Goal: Task Accomplishment & Management: Manage account settings

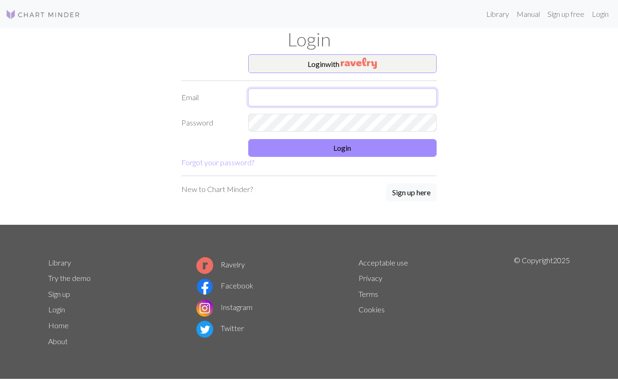
click at [329, 102] on input "text" at bounding box center [342, 97] width 189 height 18
click at [341, 65] on button "Login with" at bounding box center [342, 63] width 189 height 19
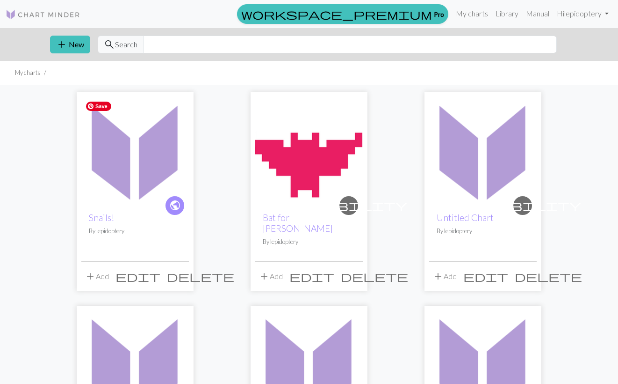
click at [137, 164] on img at bounding box center [135, 151] width 108 height 108
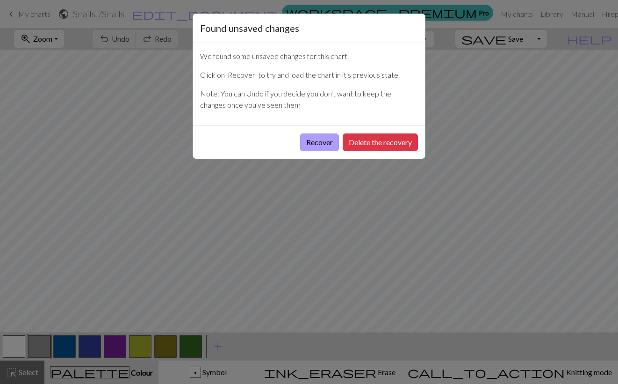
click at [324, 135] on button "Recover" at bounding box center [319, 142] width 39 height 18
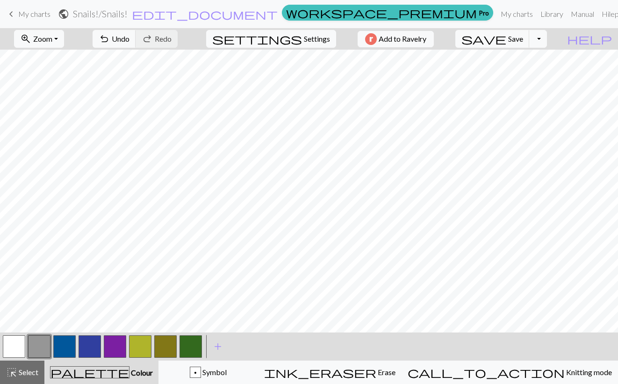
click at [41, 339] on button "button" at bounding box center [39, 346] width 22 height 22
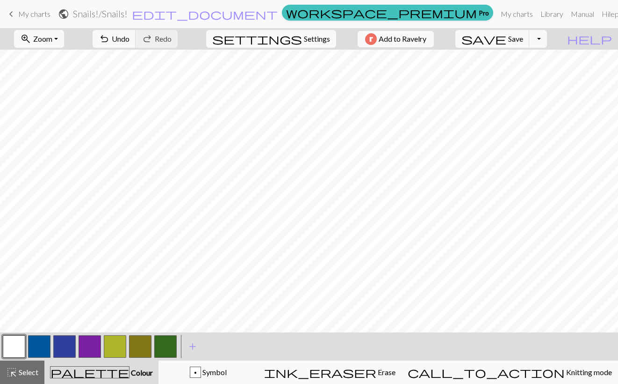
click at [40, 350] on button "button" at bounding box center [39, 346] width 22 height 22
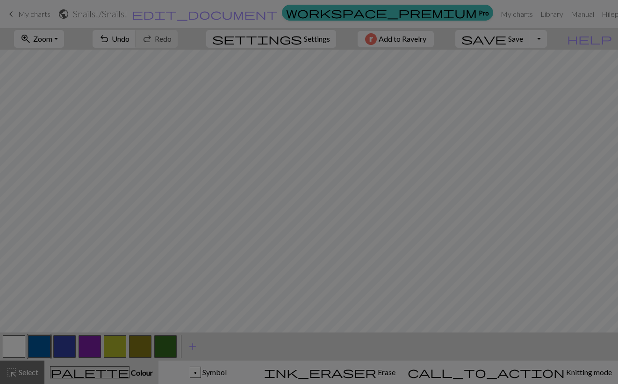
click at [40, 350] on div "Edit colour Name CC2 Use advanced picker workspace_premium Become a Pro user to…" at bounding box center [309, 192] width 618 height 384
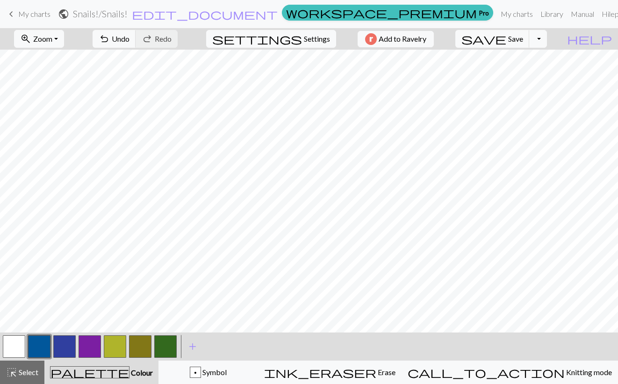
click at [40, 350] on button "button" at bounding box center [39, 346] width 22 height 22
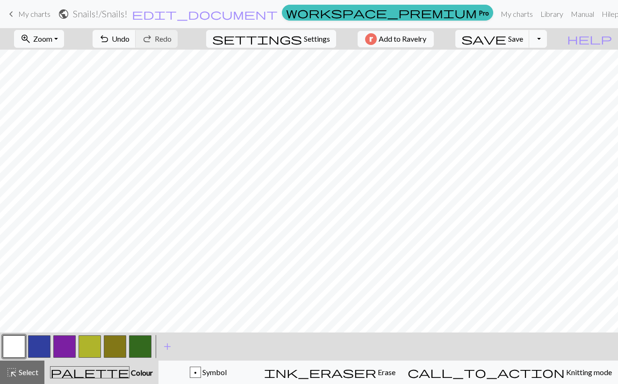
click at [116, 346] on button "button" at bounding box center [115, 346] width 22 height 22
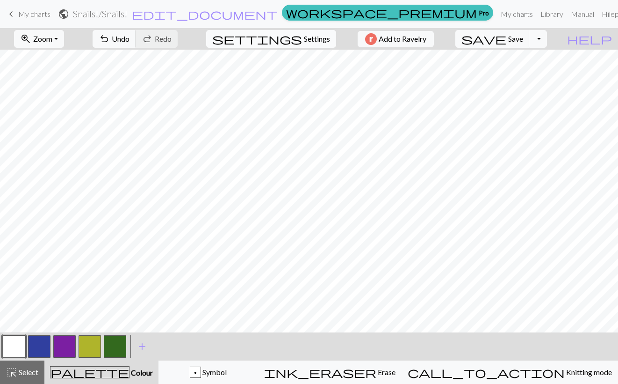
click at [317, 39] on span "Settings" at bounding box center [317, 38] width 26 height 11
select select "aran"
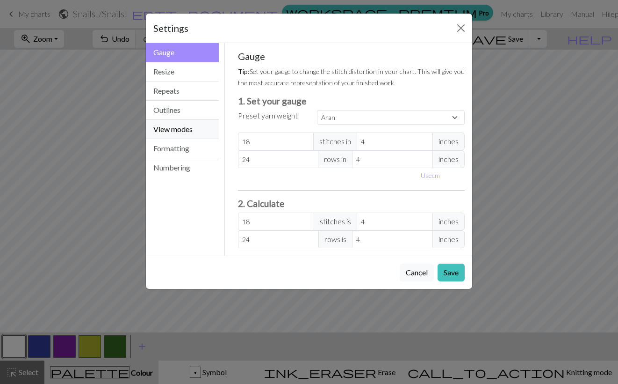
click at [175, 133] on button "View modes" at bounding box center [182, 129] width 73 height 19
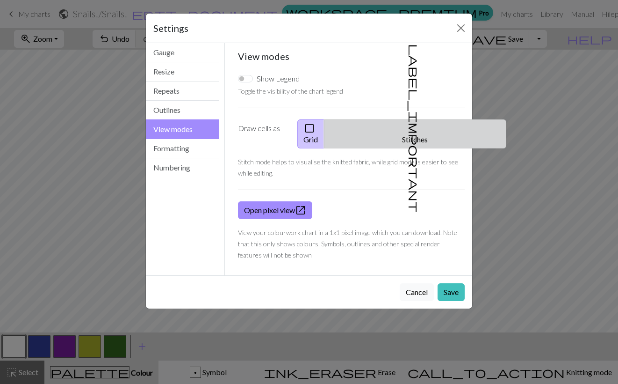
click at [423, 134] on button "label_important Stitches" at bounding box center [415, 133] width 182 height 29
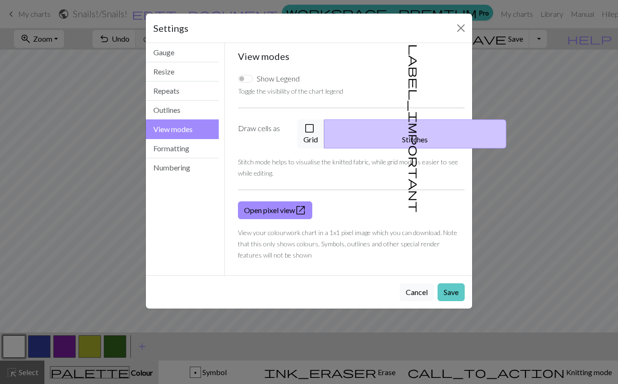
click at [450, 283] on button "Save" at bounding box center [451, 292] width 27 height 18
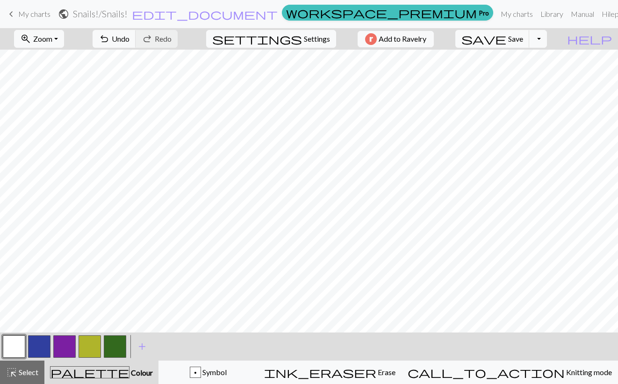
click at [47, 346] on button "button" at bounding box center [39, 346] width 22 height 22
click at [69, 347] on button "button" at bounding box center [64, 346] width 22 height 22
click at [44, 341] on button "button" at bounding box center [39, 346] width 22 height 22
click at [524, 42] on span "Save" at bounding box center [516, 38] width 15 height 9
click at [547, 41] on button "Toggle Dropdown" at bounding box center [539, 39] width 18 height 18
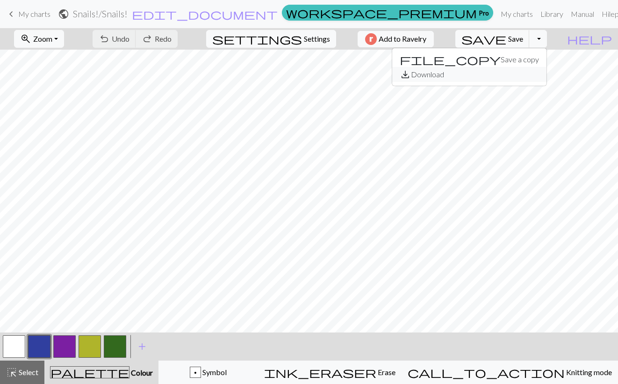
click at [527, 73] on button "save_alt Download" at bounding box center [470, 74] width 154 height 15
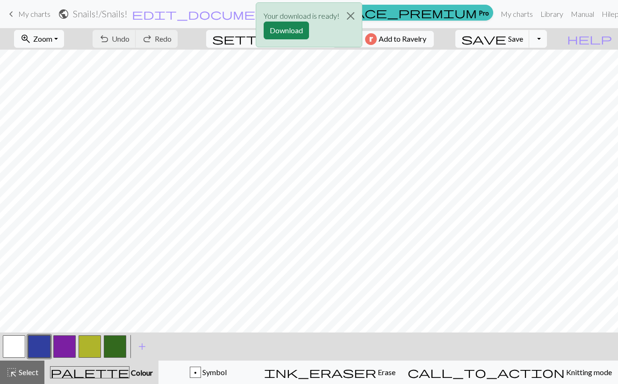
click at [16, 12] on div "Your download is ready! Download" at bounding box center [309, 27] width 618 height 55
click at [12, 16] on div "Your download is ready! Download" at bounding box center [309, 27] width 618 height 55
click at [10, 14] on div "Your download is ready! Download" at bounding box center [309, 27] width 618 height 55
drag, startPoint x: 295, startPoint y: 33, endPoint x: 346, endPoint y: 51, distance: 54.6
click at [346, 51] on div "Your download is ready! Download" at bounding box center [309, 27] width 107 height 55
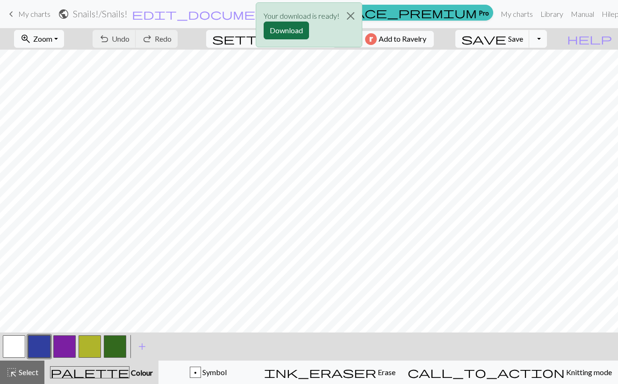
click at [300, 34] on button "Download" at bounding box center [286, 31] width 45 height 18
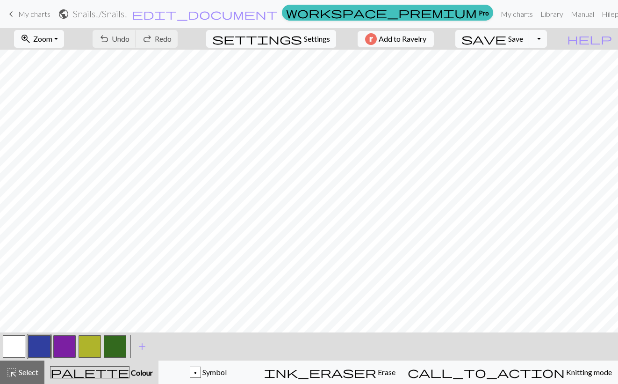
click at [15, 14] on span "keyboard_arrow_left" at bounding box center [11, 13] width 11 height 13
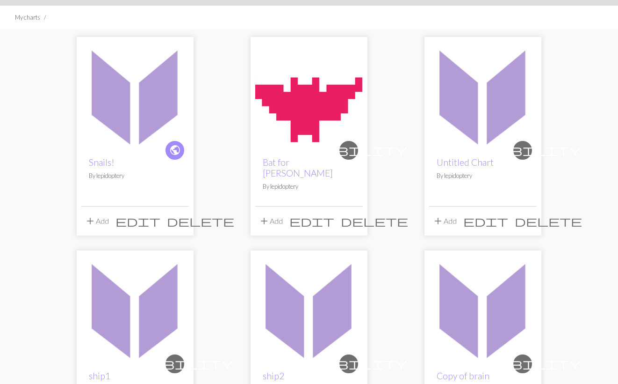
scroll to position [32, 0]
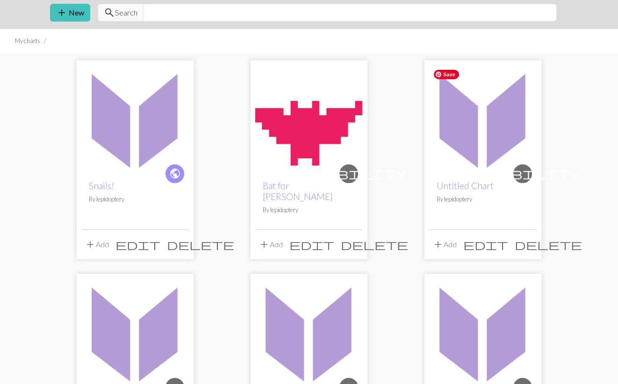
click at [471, 168] on img at bounding box center [483, 119] width 108 height 108
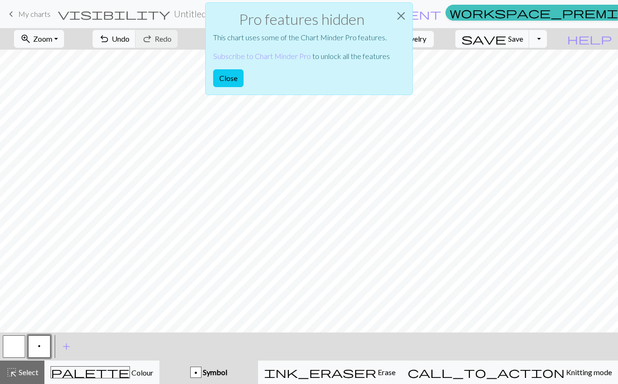
click at [16, 345] on button "button" at bounding box center [14, 346] width 22 height 22
click at [45, 350] on button "p" at bounding box center [39, 346] width 22 height 22
click at [16, 346] on button "button" at bounding box center [14, 346] width 22 height 22
click at [234, 76] on button "Close" at bounding box center [228, 78] width 30 height 18
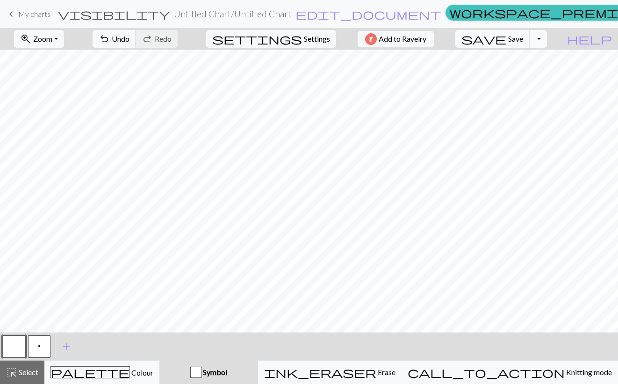
click at [525, 46] on button "save Save Save" at bounding box center [493, 39] width 74 height 18
click at [12, 13] on span "keyboard_arrow_left" at bounding box center [11, 13] width 11 height 13
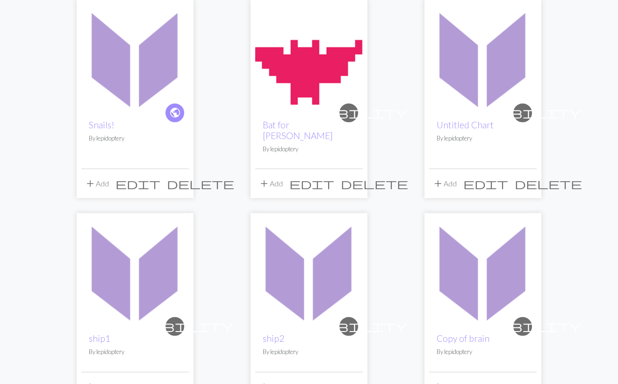
scroll to position [163, 0]
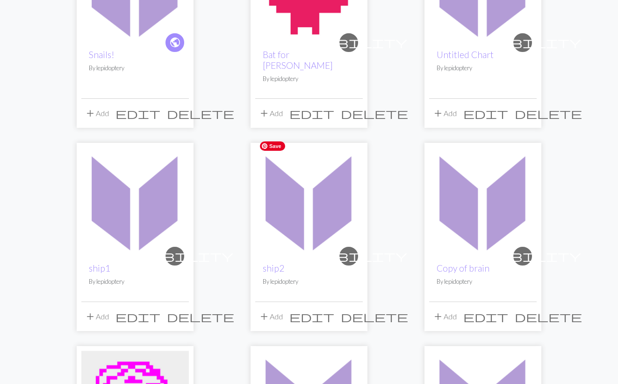
click at [287, 224] on img at bounding box center [309, 201] width 108 height 108
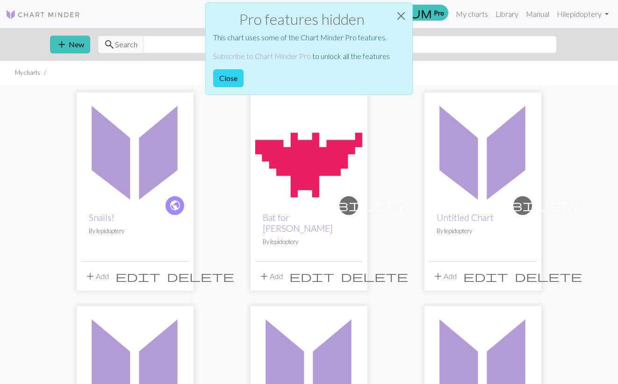
click at [233, 78] on button "Close" at bounding box center [228, 78] width 30 height 18
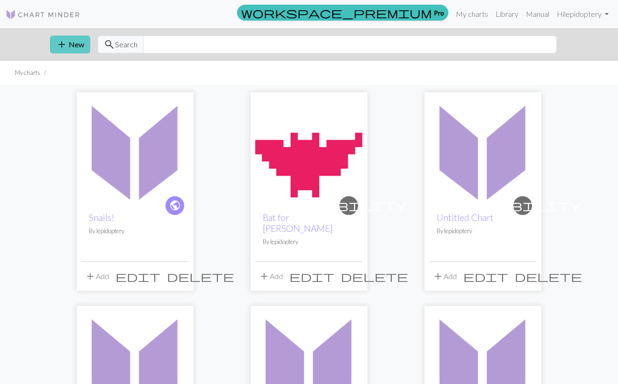
click at [65, 43] on span "add" at bounding box center [61, 44] width 11 height 13
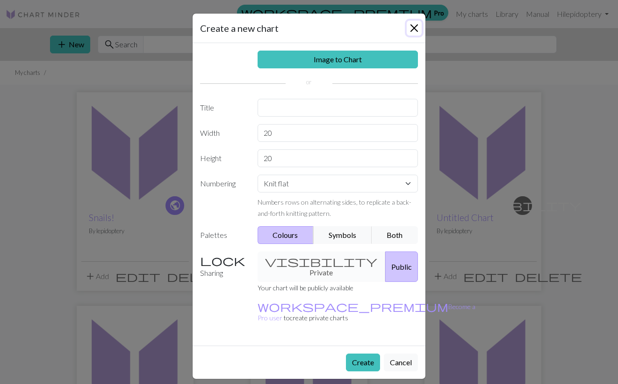
click at [417, 26] on button "Close" at bounding box center [414, 28] width 15 height 15
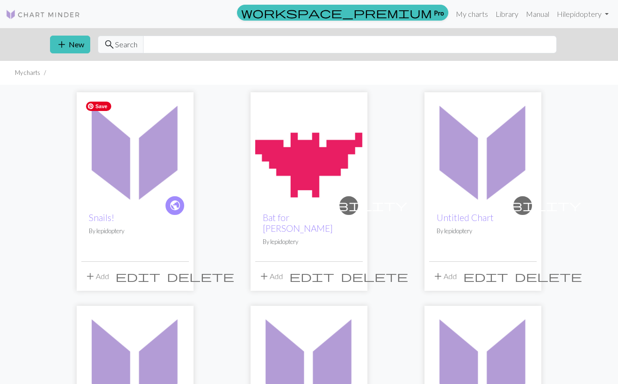
click at [131, 183] on img at bounding box center [135, 151] width 108 height 108
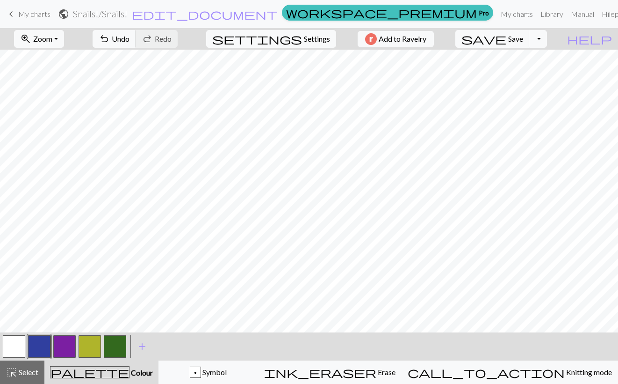
click at [15, 343] on button "button" at bounding box center [14, 346] width 22 height 22
click at [39, 348] on button "button" at bounding box center [39, 346] width 22 height 22
click at [91, 343] on button "button" at bounding box center [90, 346] width 22 height 22
click at [140, 348] on span "add" at bounding box center [142, 346] width 11 height 13
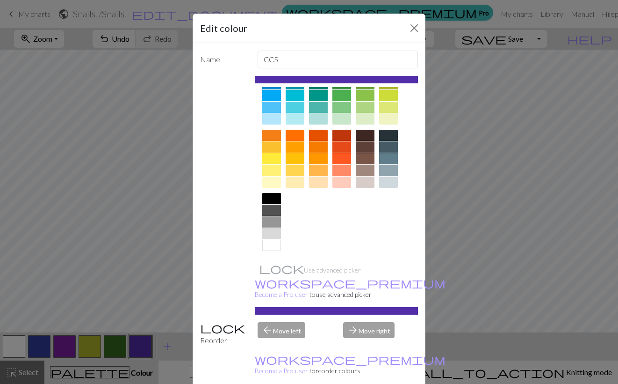
scroll to position [93, 0]
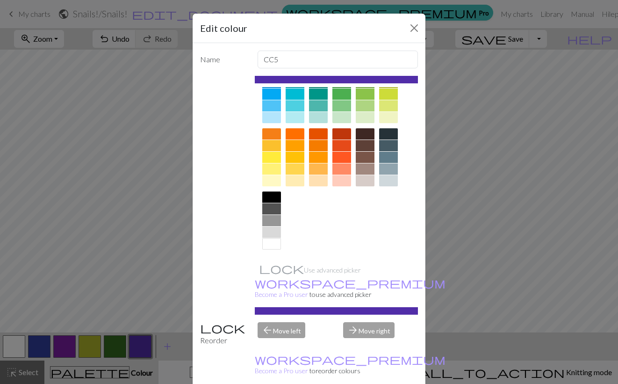
click at [268, 194] on div at bounding box center [271, 196] width 19 height 11
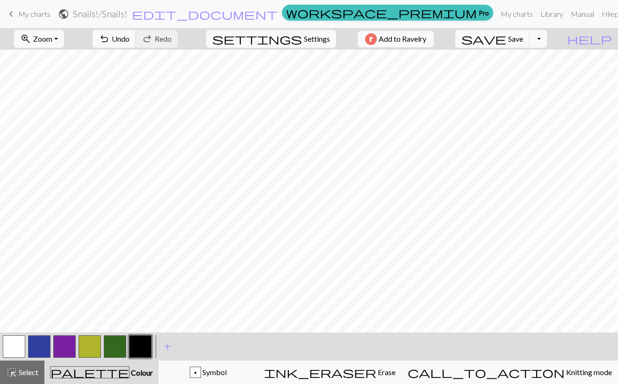
click at [16, 352] on button "button" at bounding box center [14, 346] width 22 height 22
click at [141, 347] on button "button" at bounding box center [140, 346] width 22 height 22
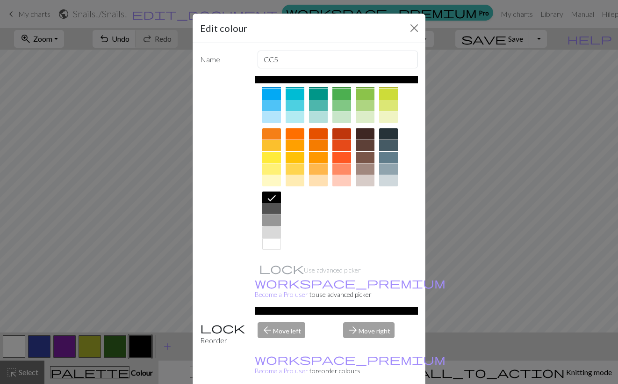
click at [275, 216] on div at bounding box center [271, 220] width 19 height 11
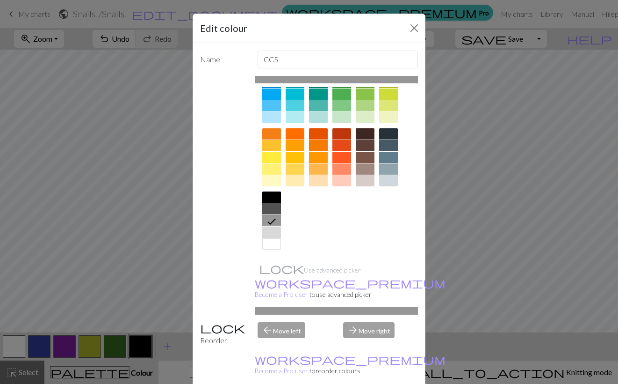
click at [274, 230] on div at bounding box center [271, 231] width 19 height 11
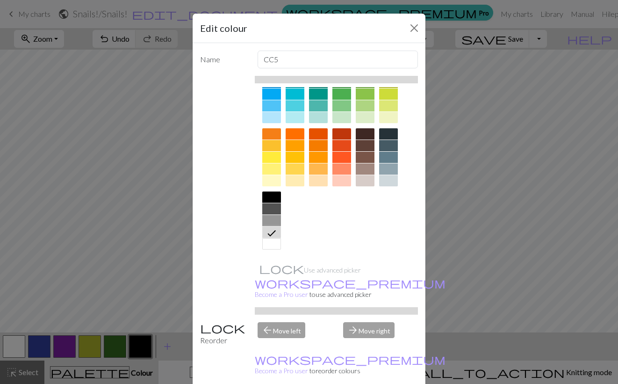
click at [273, 222] on div at bounding box center [271, 220] width 19 height 11
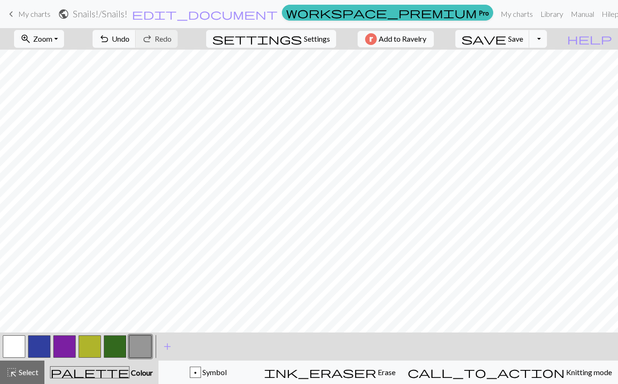
click at [81, 341] on button "button" at bounding box center [90, 346] width 22 height 22
click at [91, 343] on button "button" at bounding box center [90, 346] width 22 height 22
click at [91, 343] on div "Edit colour Name CC5 Use advanced picker workspace_premium Become a Pro user to…" at bounding box center [309, 192] width 618 height 384
click at [84, 342] on button "button" at bounding box center [90, 346] width 22 height 22
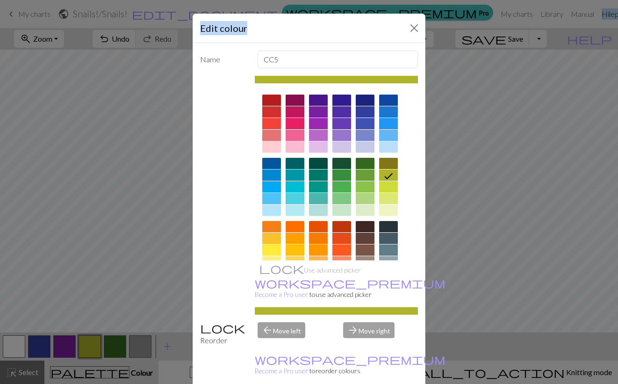
drag, startPoint x: 325, startPoint y: 22, endPoint x: 553, endPoint y: -15, distance: 230.9
click at [553, 0] on html "This website uses cookies to ensure you get the best experience on our website.…" at bounding box center [309, 192] width 618 height 384
click at [298, 166] on div at bounding box center [295, 163] width 19 height 11
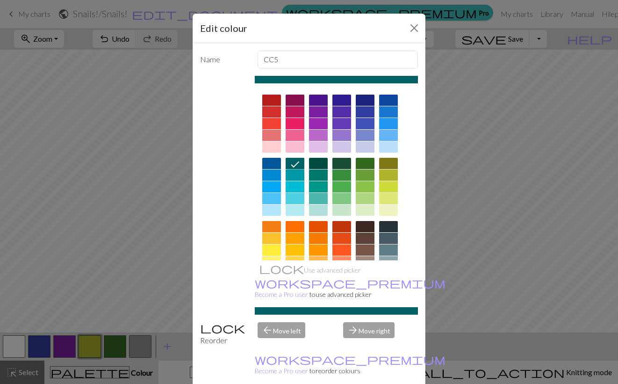
click at [315, 164] on div at bounding box center [318, 163] width 19 height 11
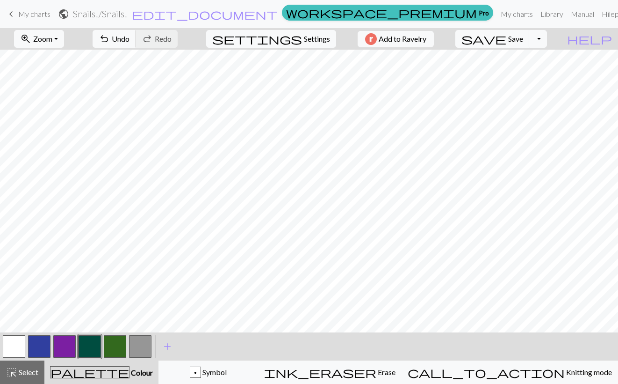
click at [112, 346] on button "button" at bounding box center [115, 346] width 22 height 22
click at [112, 346] on div "Edit colour Name CC7 Use advanced picker workspace_premium Become a Pro user to…" at bounding box center [309, 192] width 618 height 384
click at [91, 346] on button "button" at bounding box center [90, 346] width 22 height 22
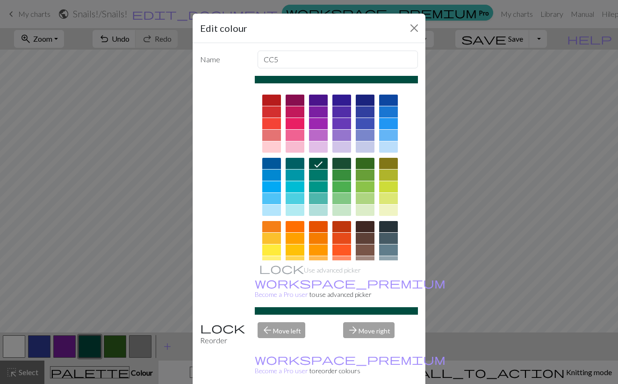
click at [386, 175] on div at bounding box center [388, 174] width 19 height 11
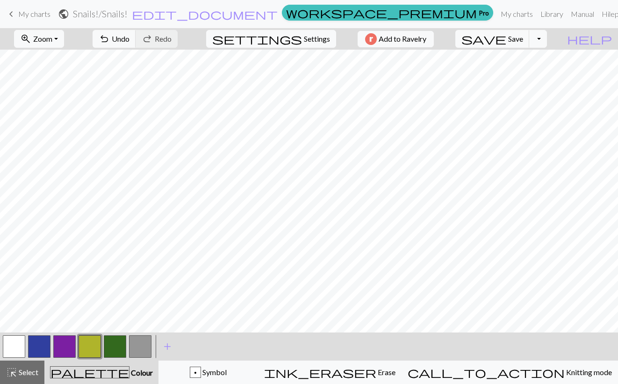
click at [139, 347] on button "button" at bounding box center [140, 346] width 22 height 22
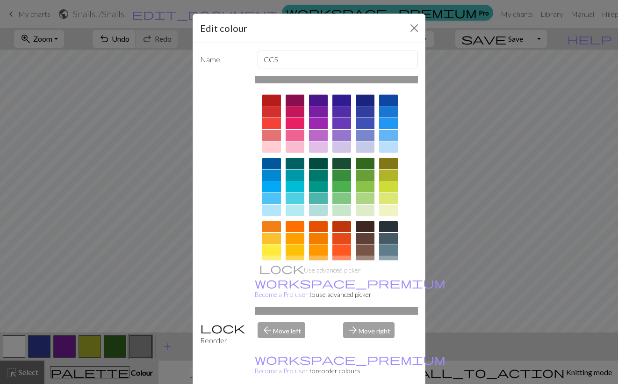
click at [391, 250] on div at bounding box center [388, 249] width 19 height 11
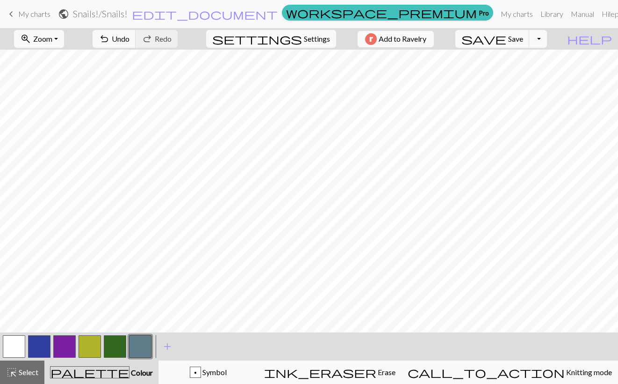
click at [91, 346] on button "button" at bounding box center [90, 346] width 22 height 22
click at [143, 346] on button "button" at bounding box center [140, 346] width 22 height 22
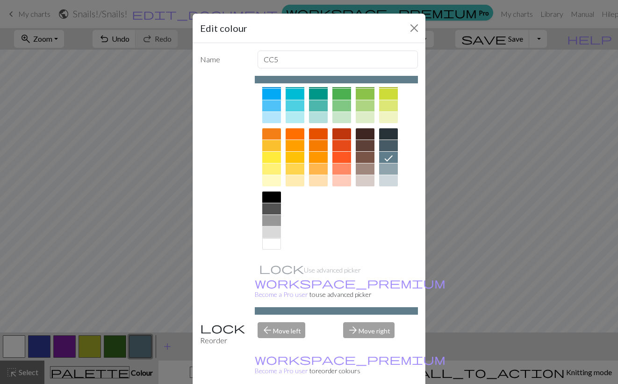
click at [276, 228] on div at bounding box center [271, 231] width 19 height 11
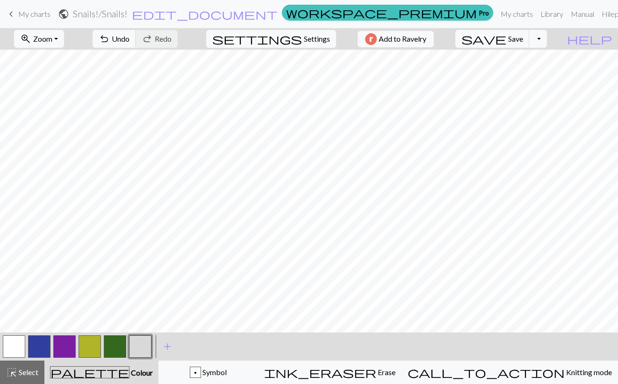
click at [40, 350] on button "button" at bounding box center [39, 346] width 22 height 22
click at [63, 346] on button "button" at bounding box center [64, 346] width 22 height 22
click at [61, 347] on button "button" at bounding box center [64, 346] width 22 height 22
